Goal: Navigation & Orientation: Find specific page/section

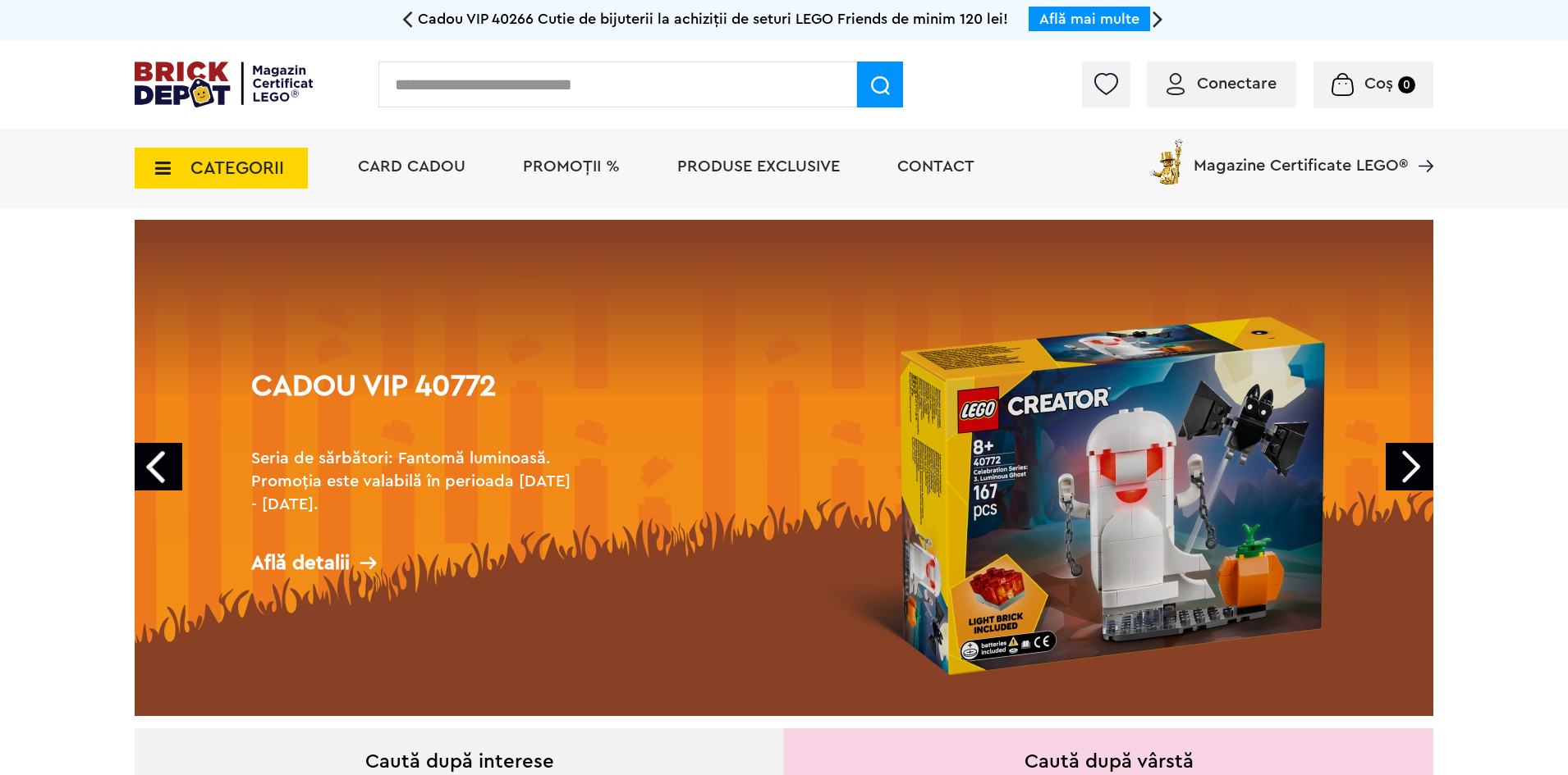
click at [278, 157] on span "CATEGORII" at bounding box center [221, 168] width 173 height 41
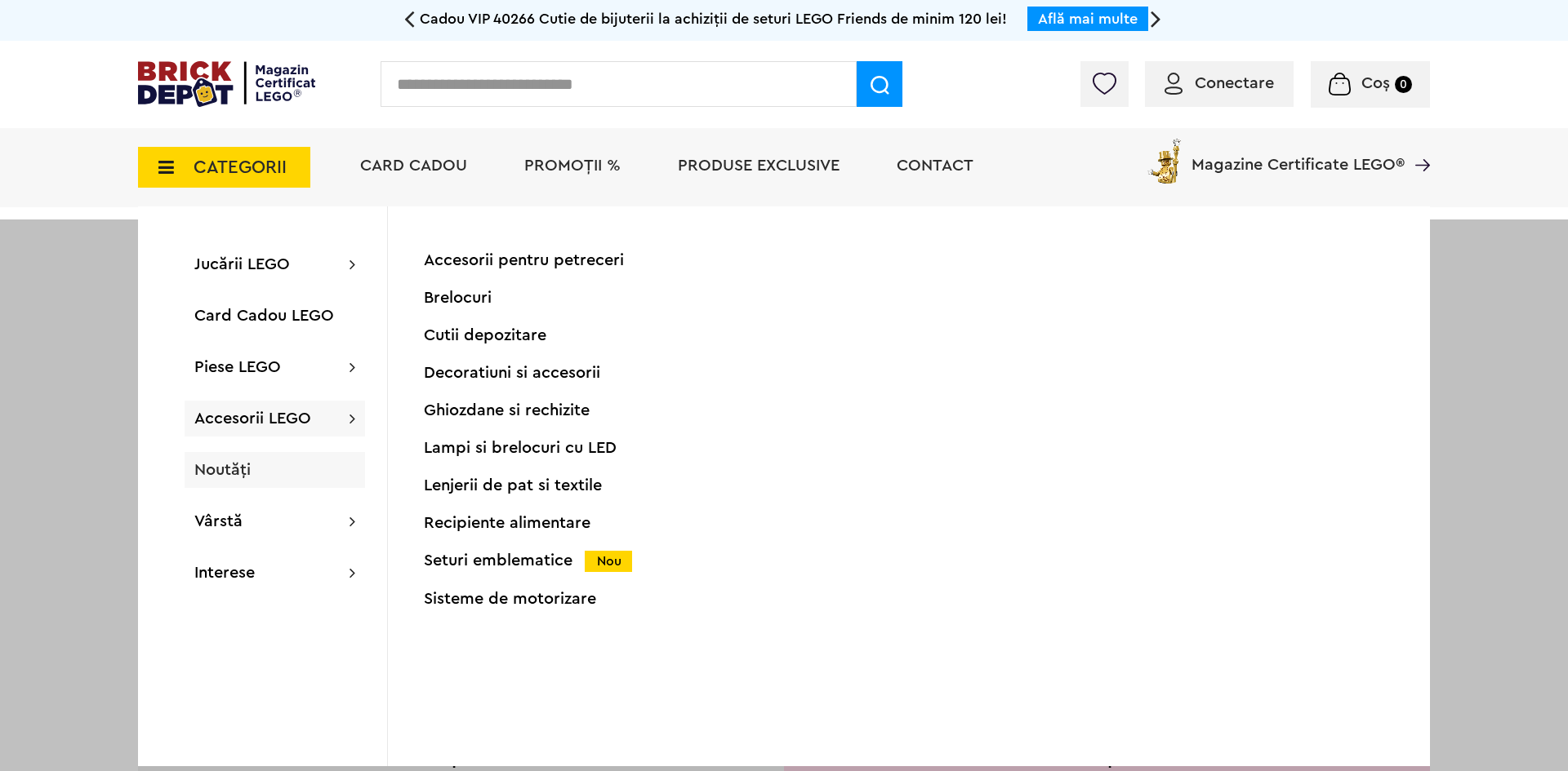
click at [262, 475] on div "Noutăți" at bounding box center [275, 470] width 180 height 36
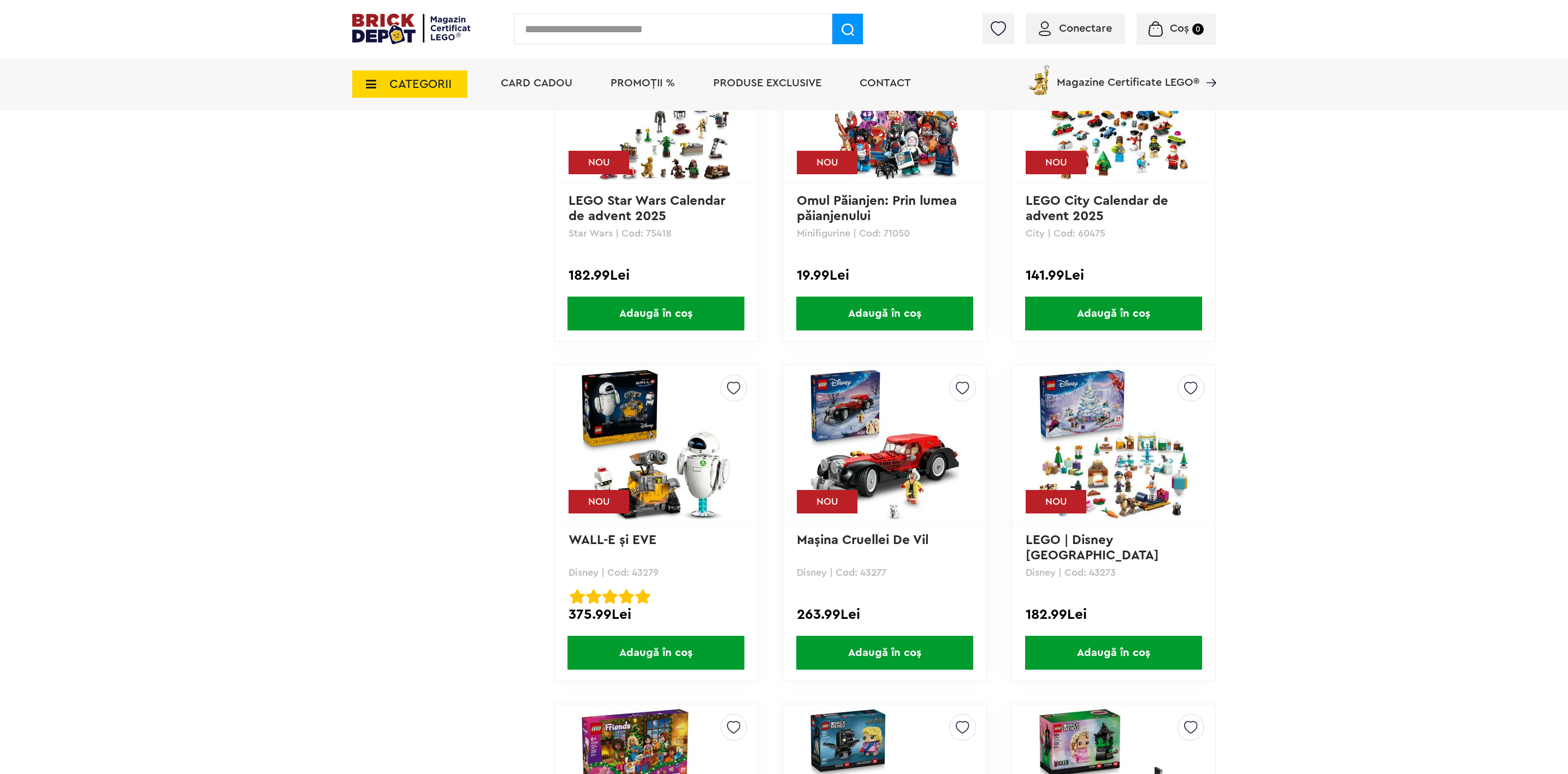
scroll to position [2131, 0]
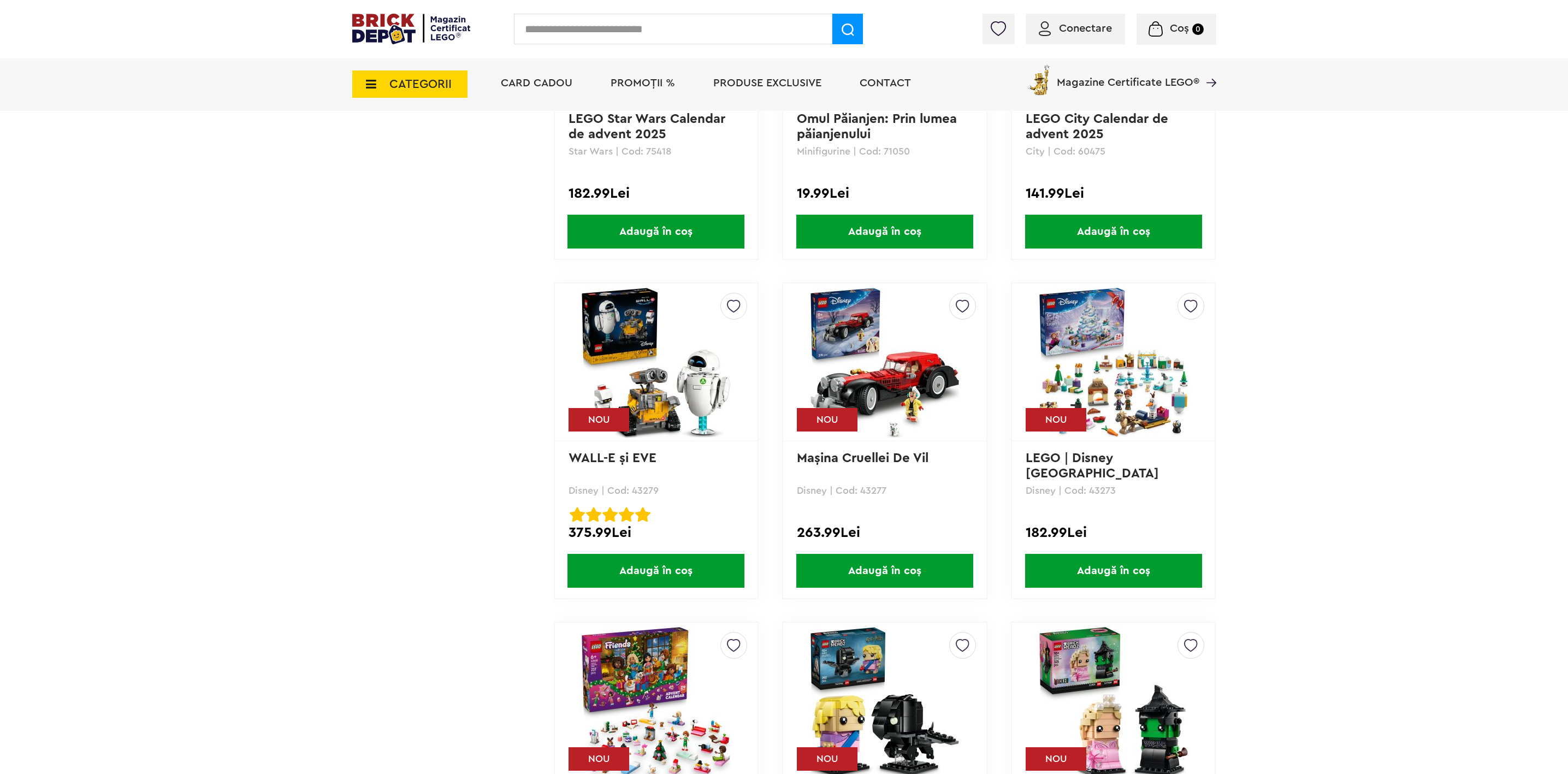
click at [374, 81] on icon at bounding box center [368, 84] width 17 height 12
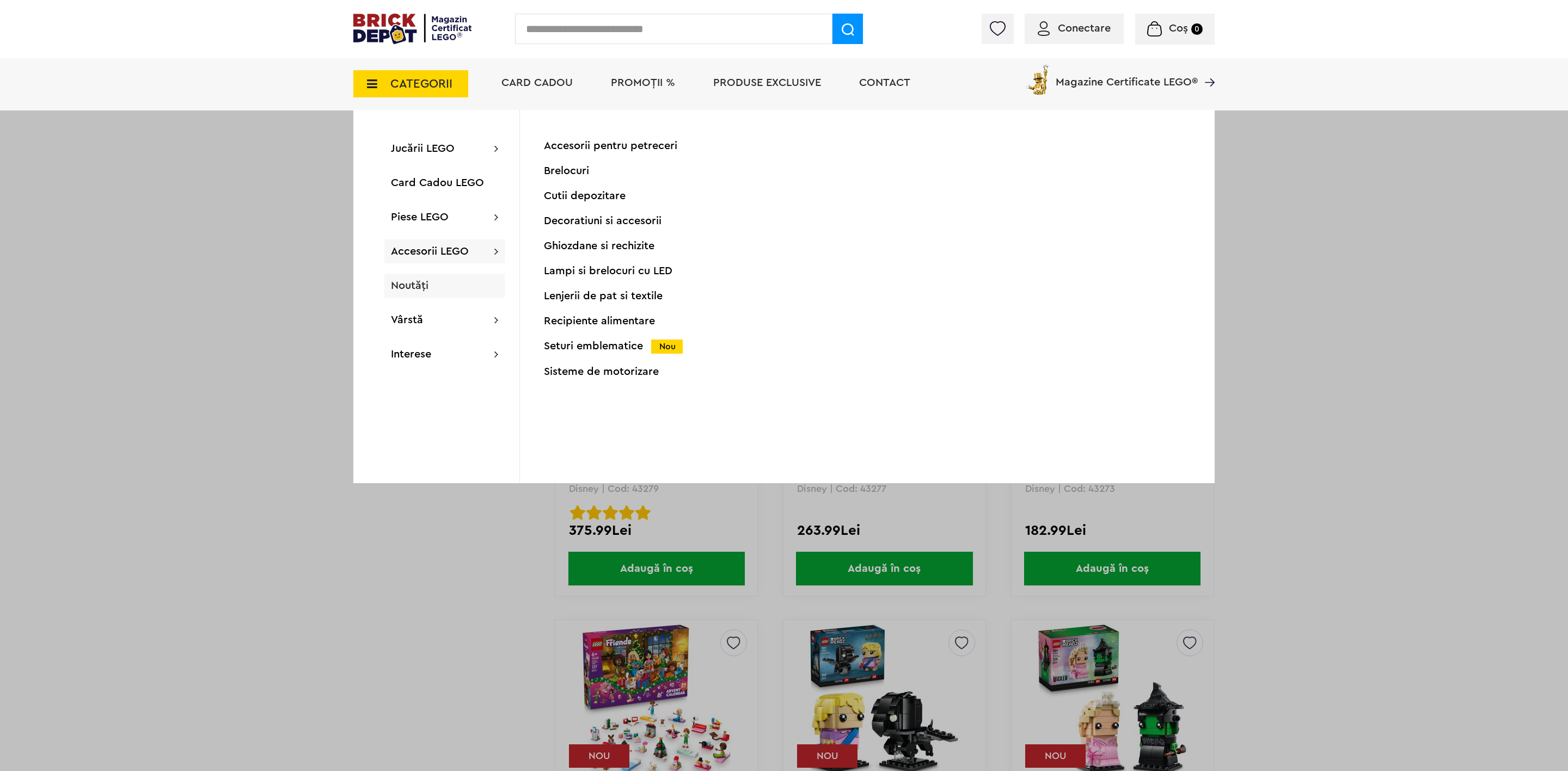
click at [414, 285] on span "Noutăți" at bounding box center [409, 285] width 37 height 11
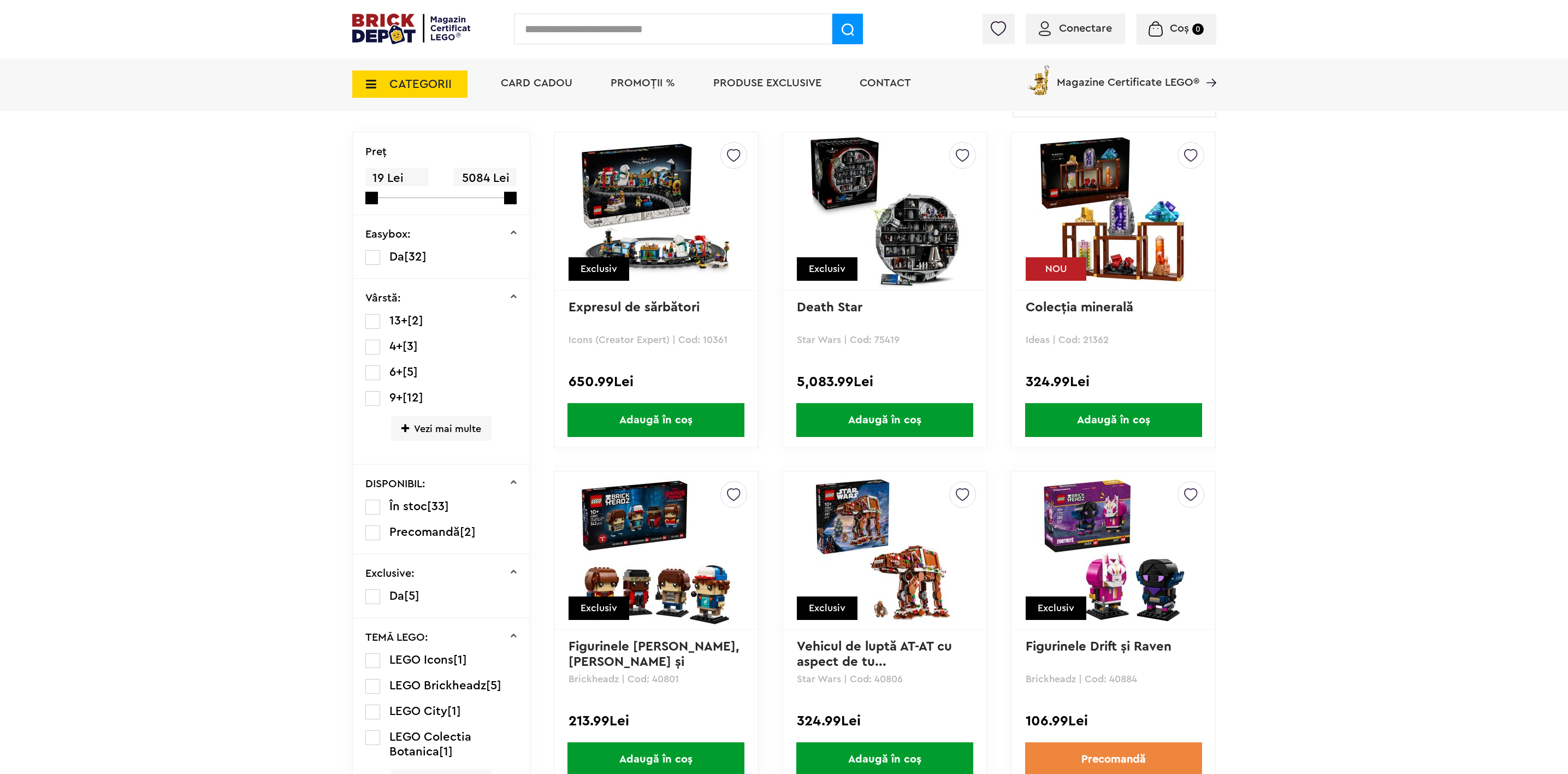
scroll to position [410, 0]
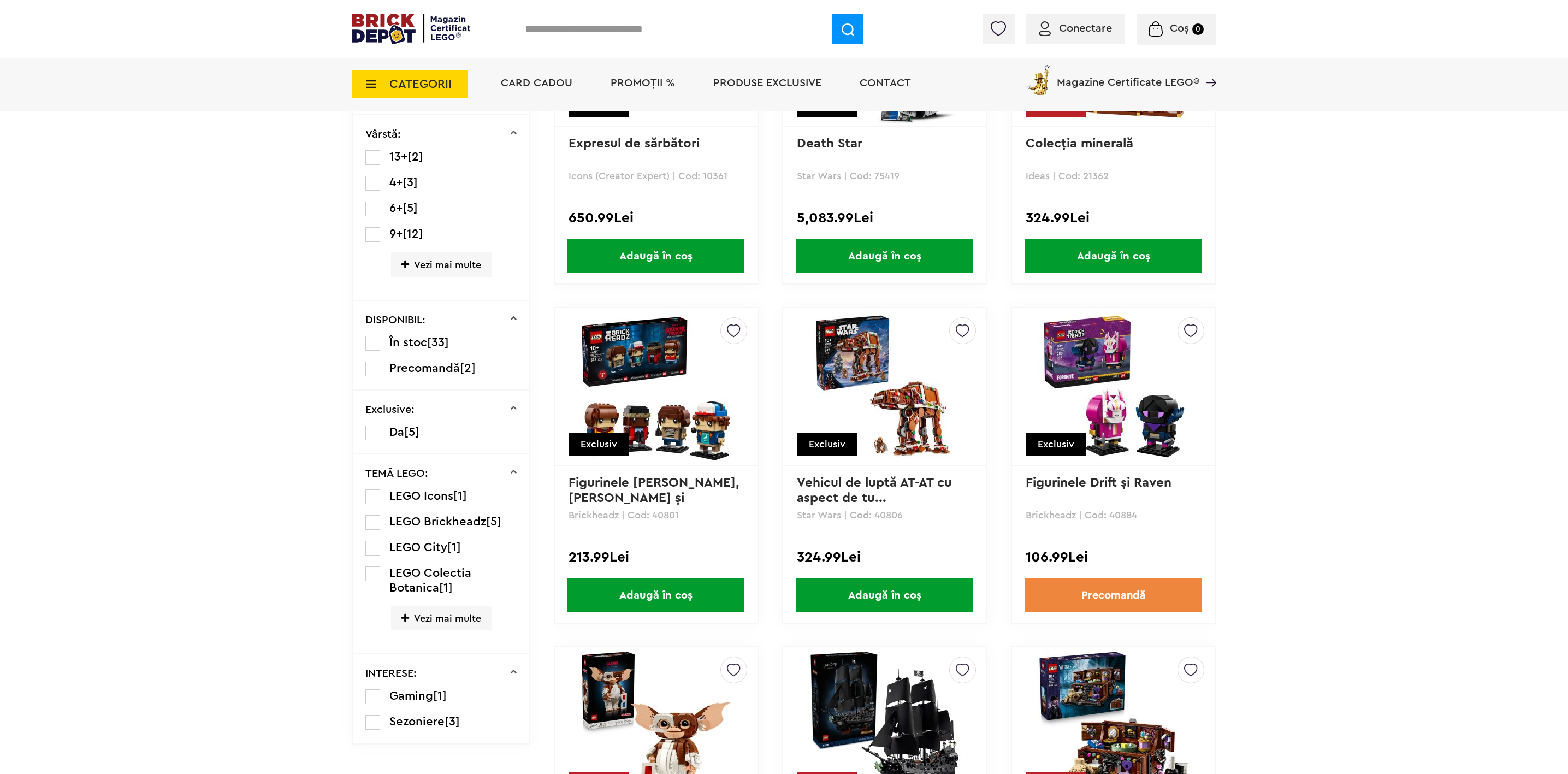
click at [440, 266] on span "Vezi mai multe" at bounding box center [441, 264] width 101 height 25
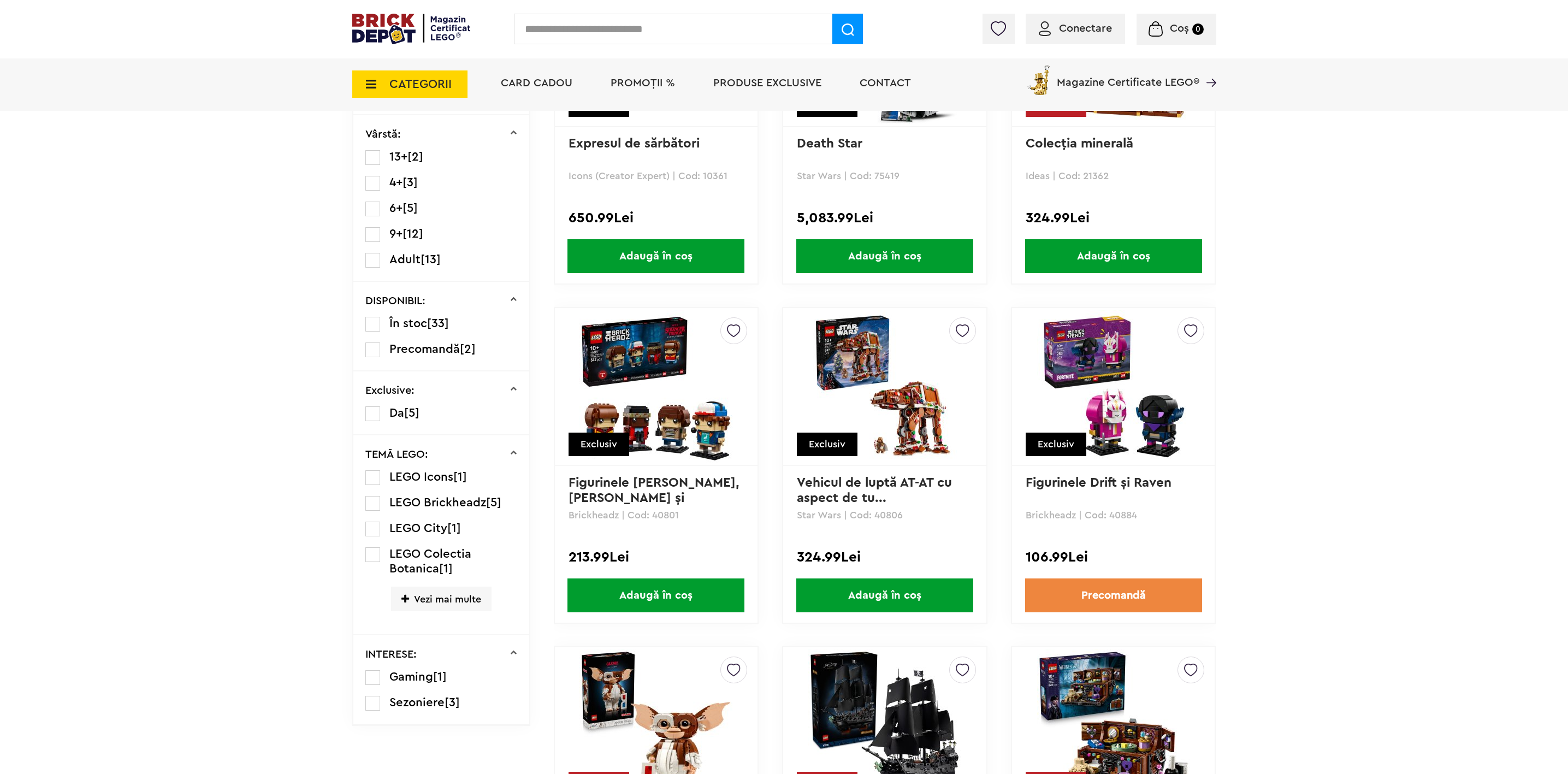
scroll to position [492, 0]
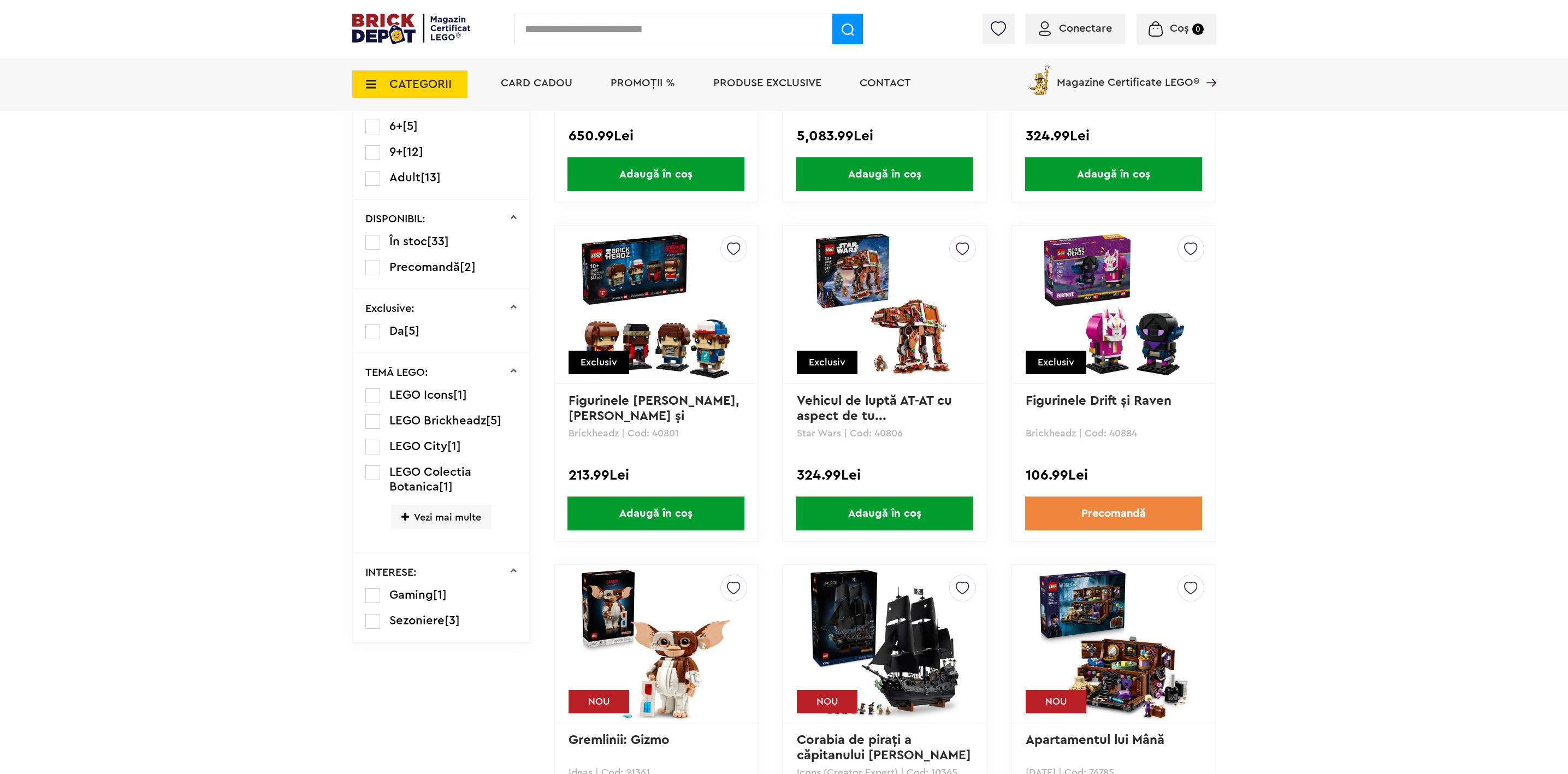
click at [439, 513] on span "Vezi mai multe" at bounding box center [441, 517] width 101 height 25
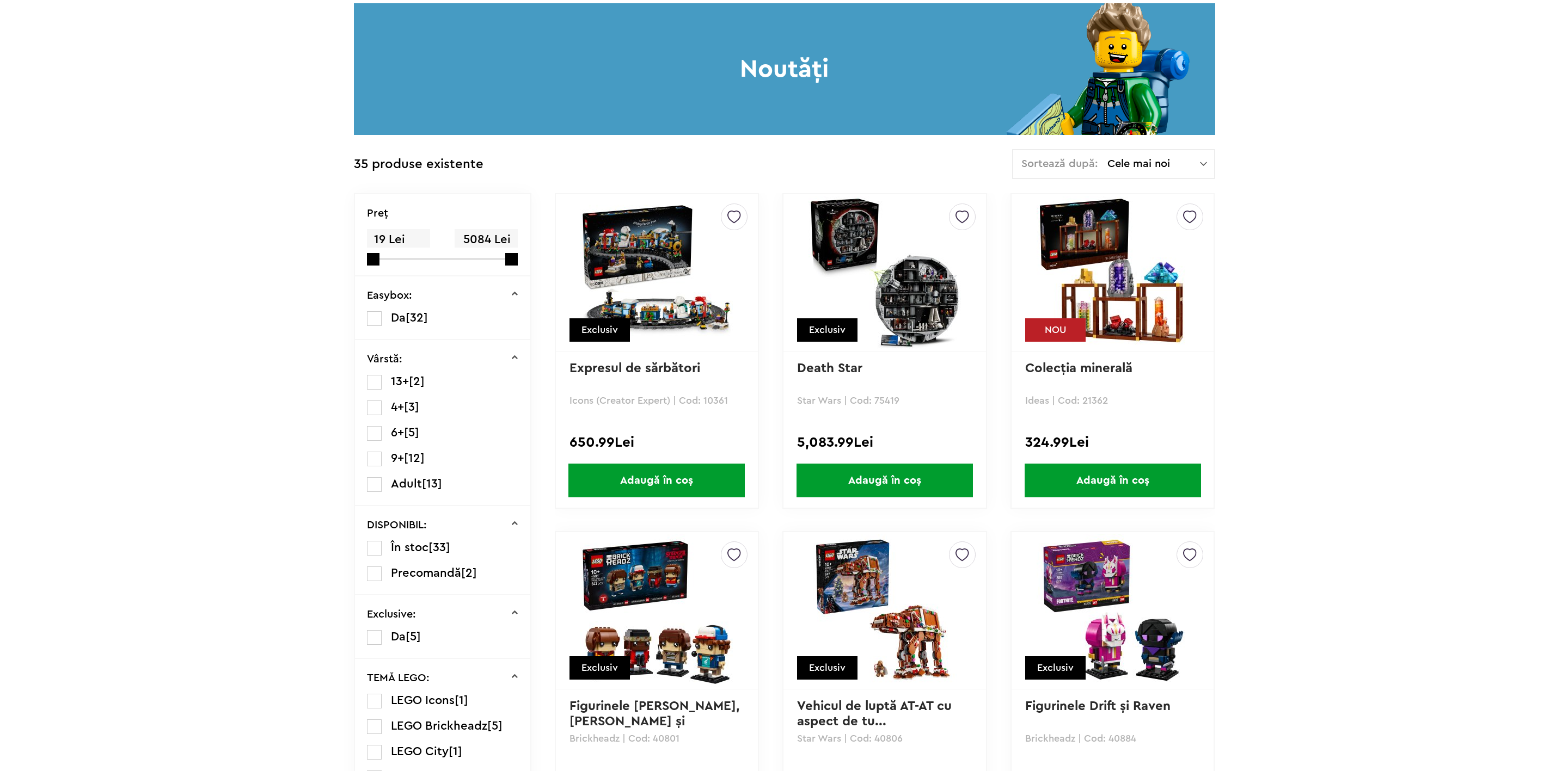
scroll to position [0, 0]
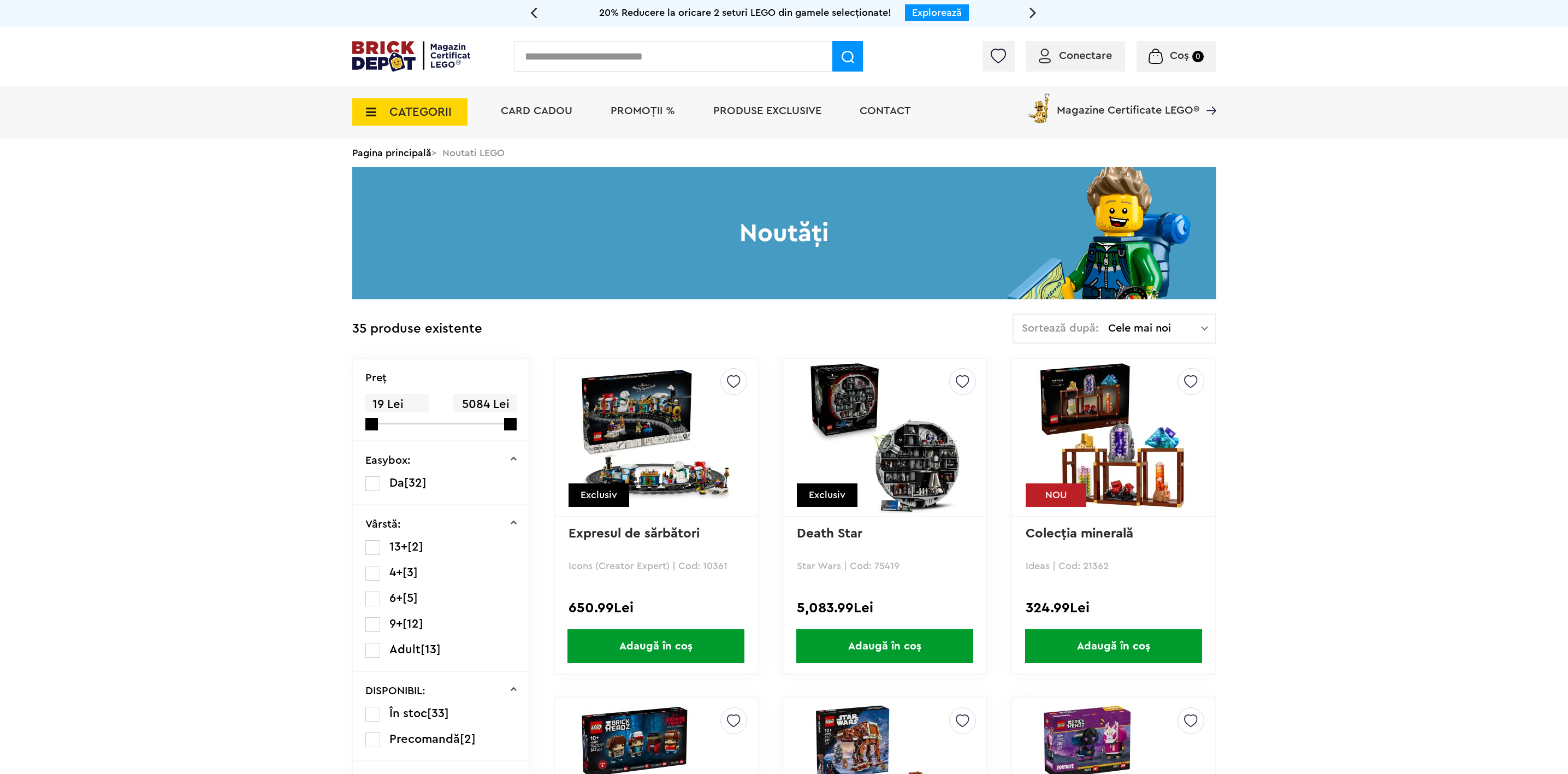
click at [401, 115] on span "CATEGORII" at bounding box center [421, 112] width 62 height 12
